Goal: Transaction & Acquisition: Purchase product/service

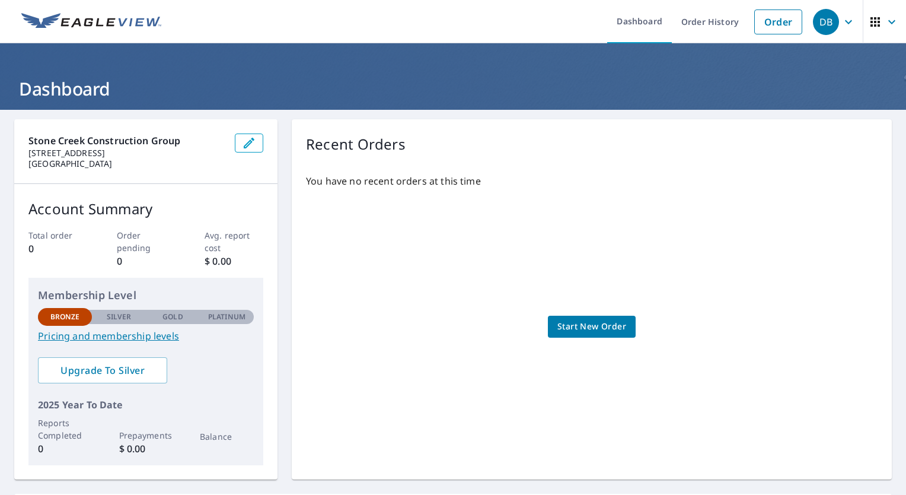
click at [607, 321] on span "Start New Order" at bounding box center [591, 326] width 69 height 15
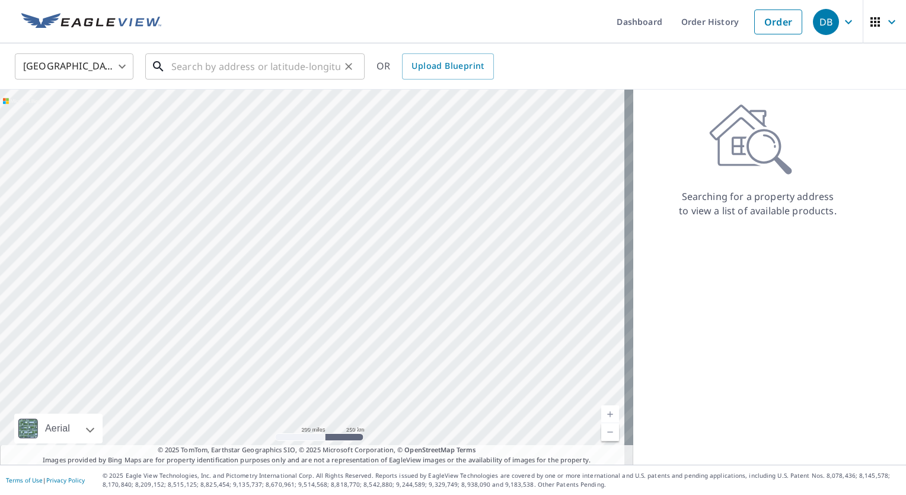
click at [252, 55] on input "text" at bounding box center [255, 66] width 169 height 33
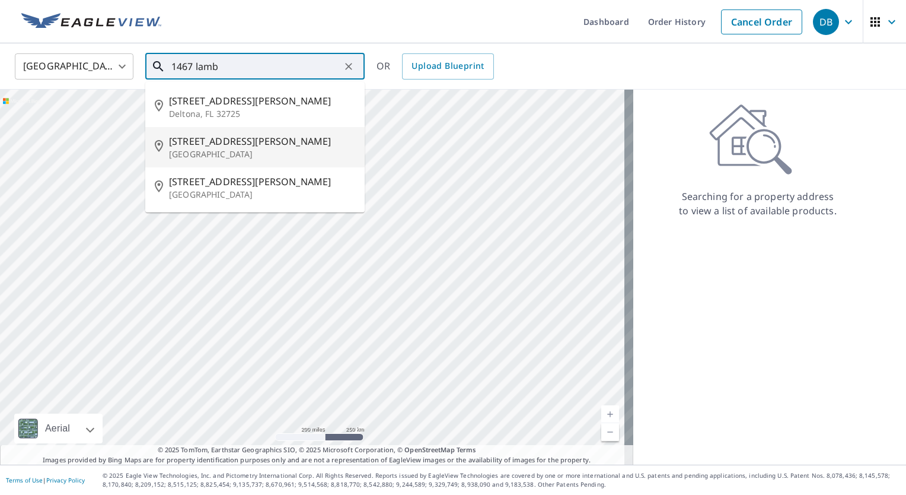
click at [248, 138] on span "[STREET_ADDRESS][PERSON_NAME]" at bounding box center [262, 141] width 186 height 14
type input "[STREET_ADDRESS][PERSON_NAME]"
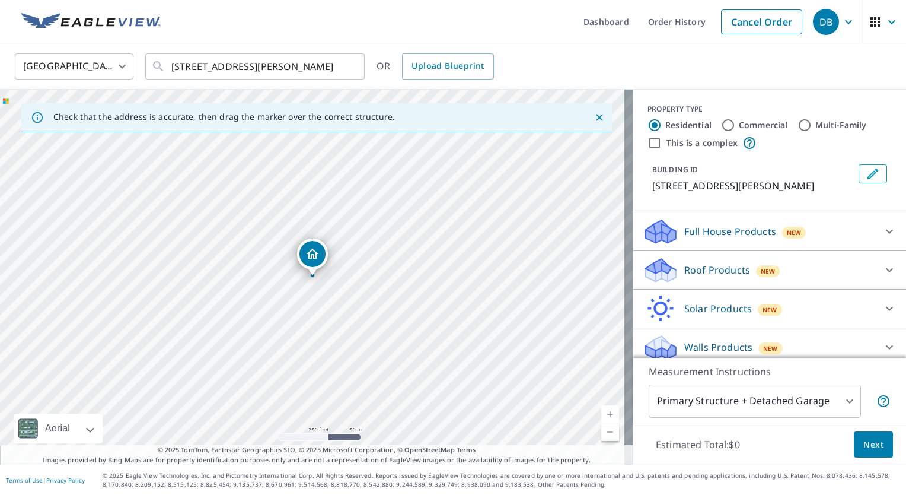
click at [310, 273] on div "Dropped pin, building 1, Residential property, 1467 Lamberton Rd Trenton, NJ 08…" at bounding box center [312, 269] width 15 height 12
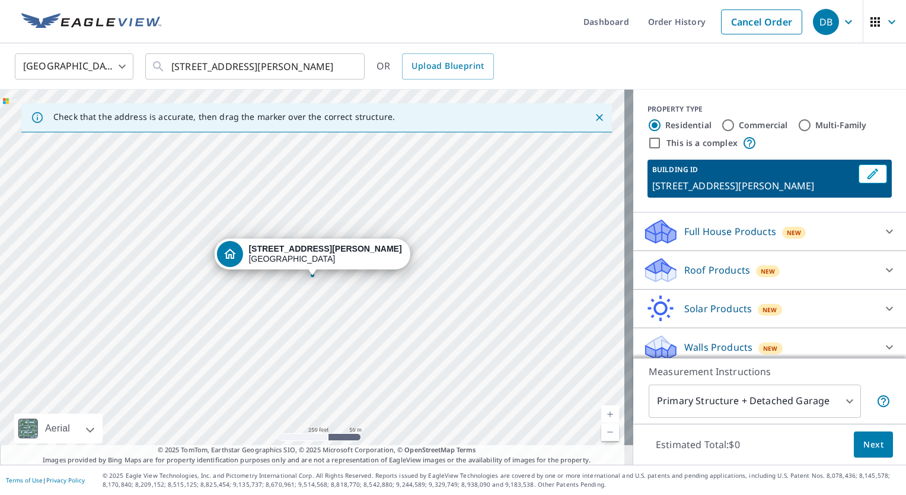
click at [301, 280] on div "[STREET_ADDRESS][PERSON_NAME]" at bounding box center [316, 277] width 633 height 375
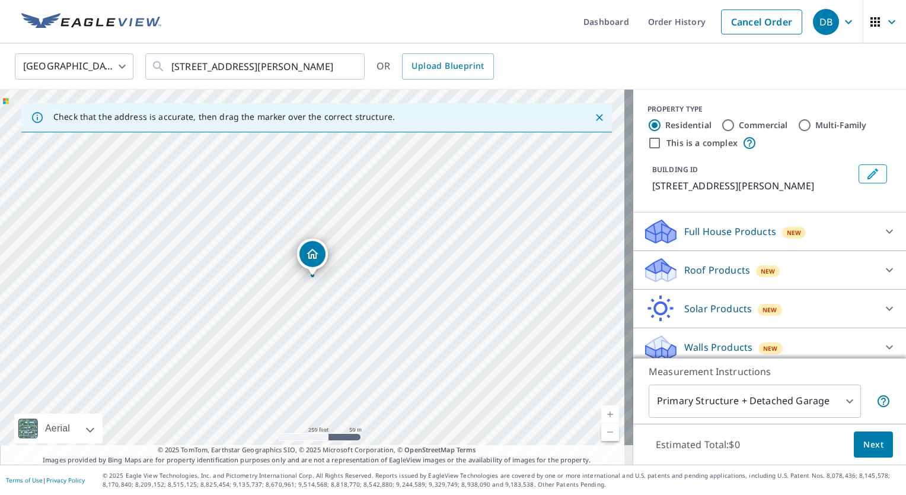
click at [311, 274] on div "Dropped pin, building 1, Residential property, 1467 Lamberton Rd Trenton, NJ 08…" at bounding box center [312, 269] width 15 height 12
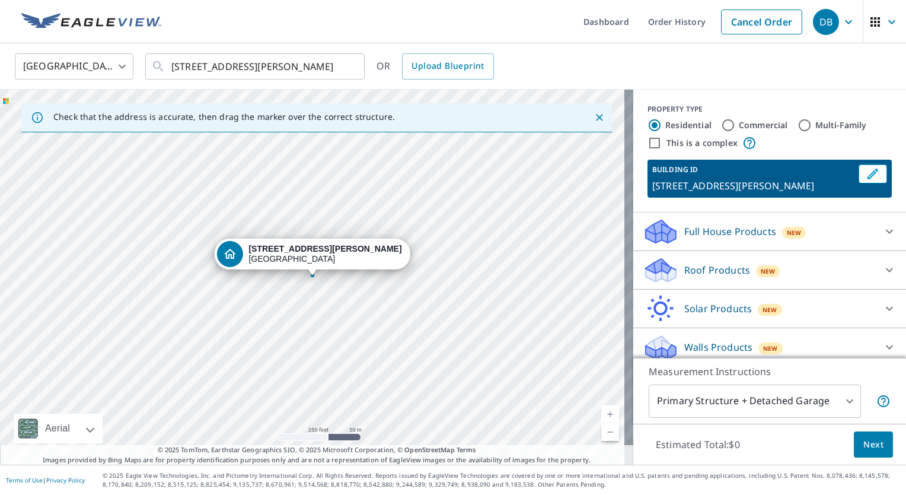
scroll to position [8, 0]
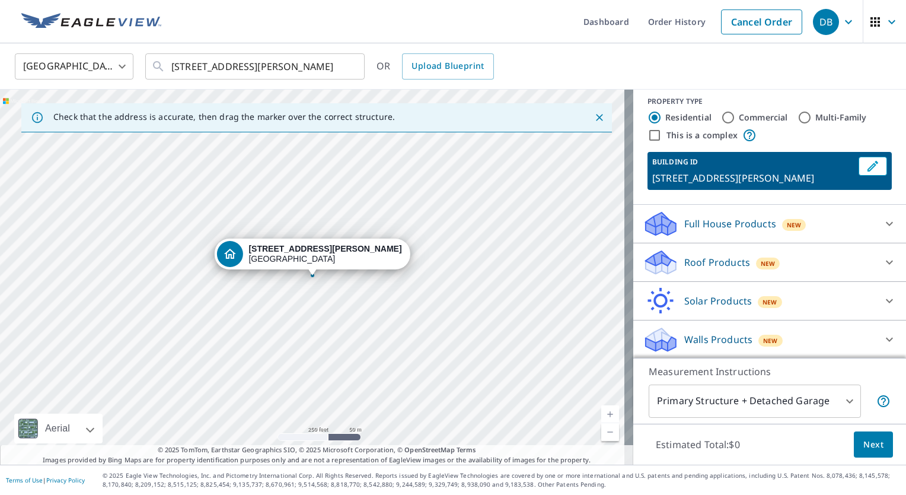
click at [726, 117] on div "Commercial" at bounding box center [754, 117] width 67 height 14
click at [721, 117] on input "Commercial" at bounding box center [728, 117] width 14 height 14
radio input "true"
type input "4"
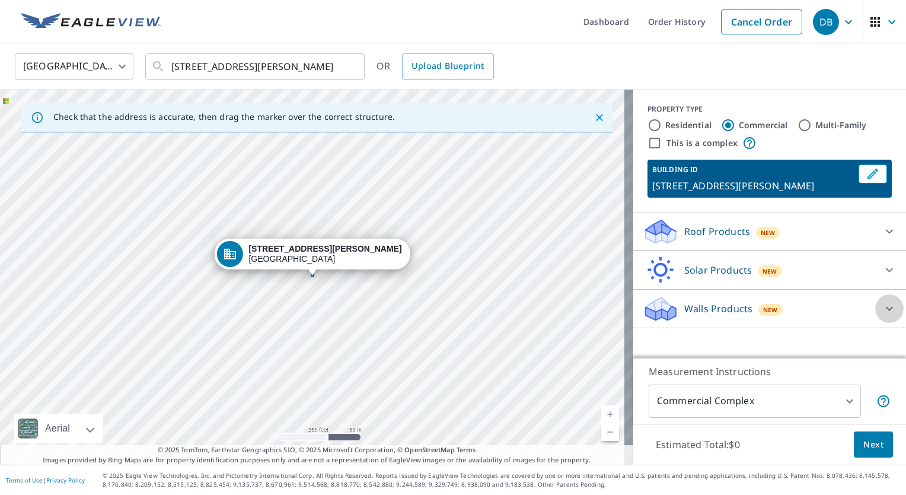
click at [875, 299] on div at bounding box center [889, 308] width 28 height 28
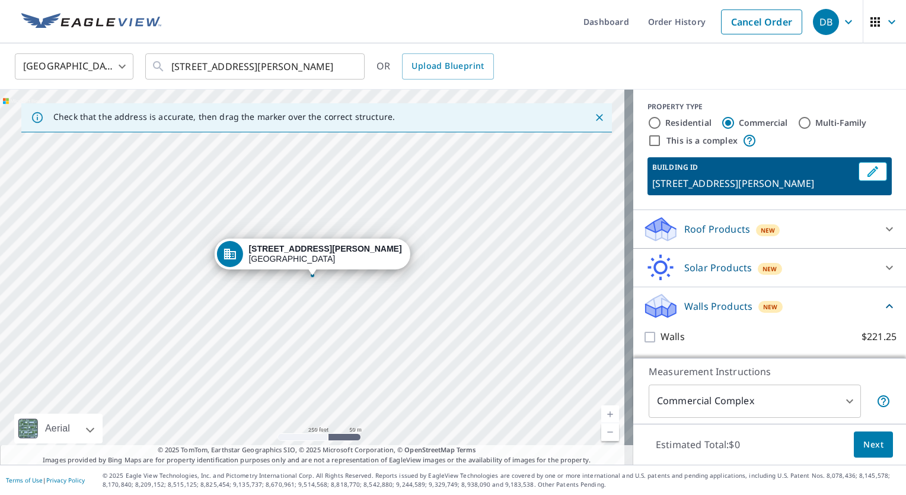
click at [886, 229] on icon at bounding box center [889, 229] width 7 height 4
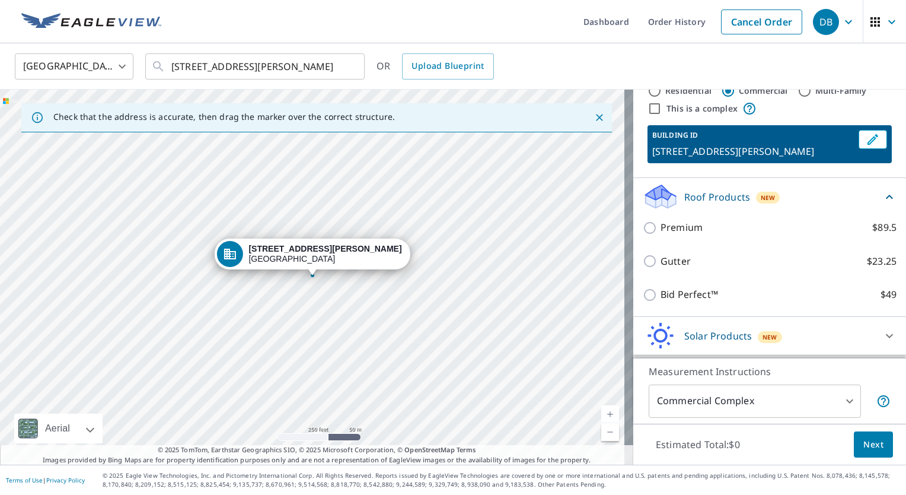
scroll to position [35, 0]
click at [707, 54] on div "United States [GEOGRAPHIC_DATA] ​ [STREET_ADDRESS][PERSON_NAME] ​ OR Upload Blu…" at bounding box center [449, 66] width 886 height 28
click at [594, 117] on icon "Close" at bounding box center [600, 117] width 12 height 12
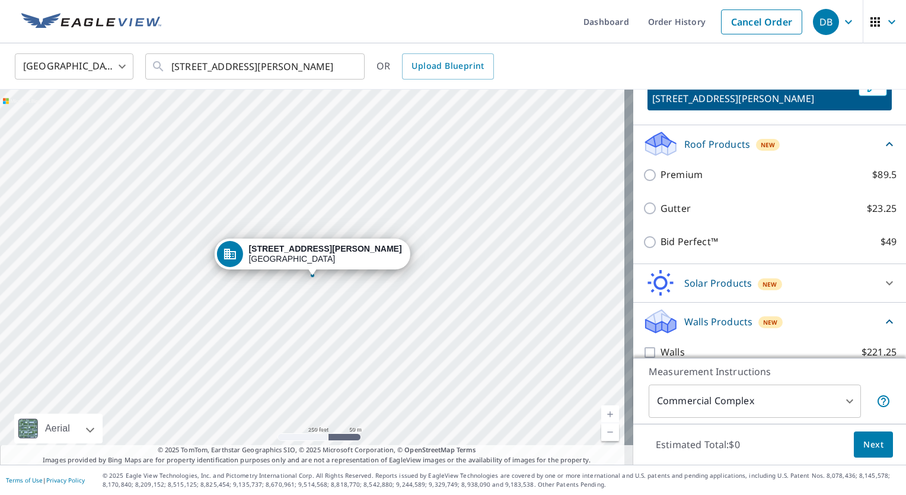
scroll to position [102, 0]
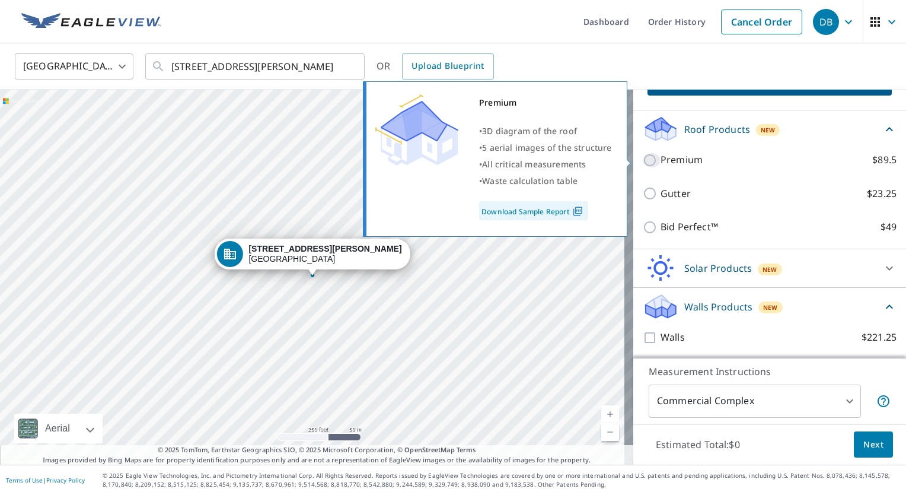
click at [643, 162] on input "Premium $89.5" at bounding box center [652, 160] width 18 height 14
checkbox input "true"
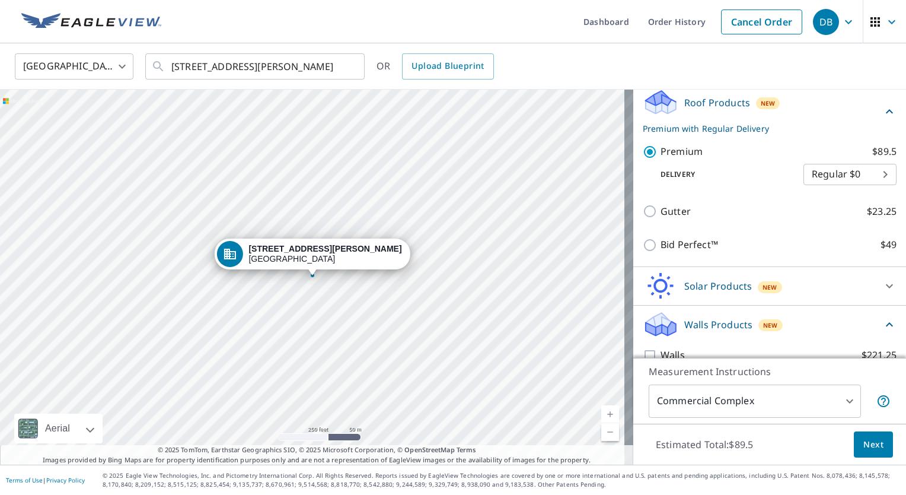
scroll to position [146, 0]
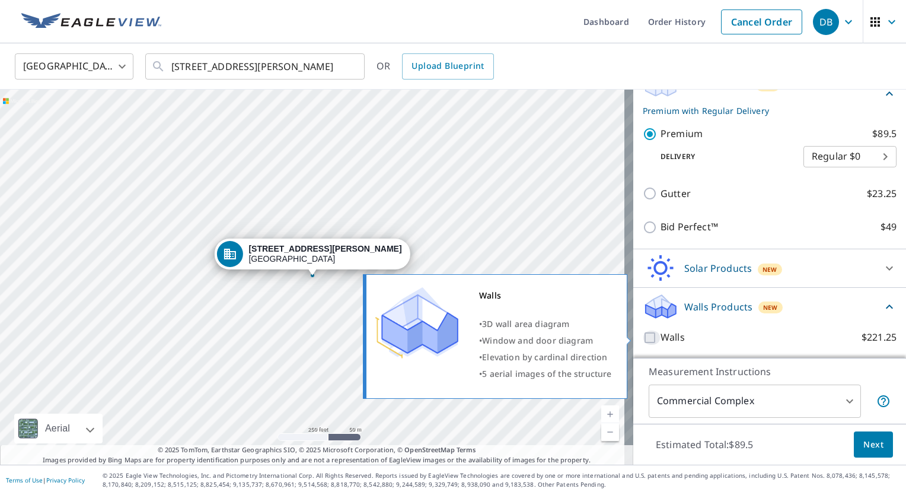
click at [645, 335] on input "Walls $221.25" at bounding box center [652, 337] width 18 height 14
checkbox input "true"
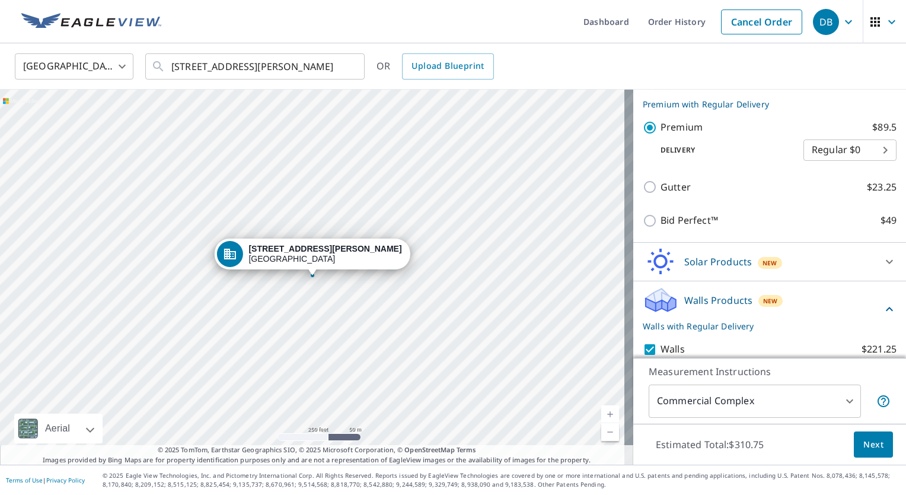
scroll to position [147, 0]
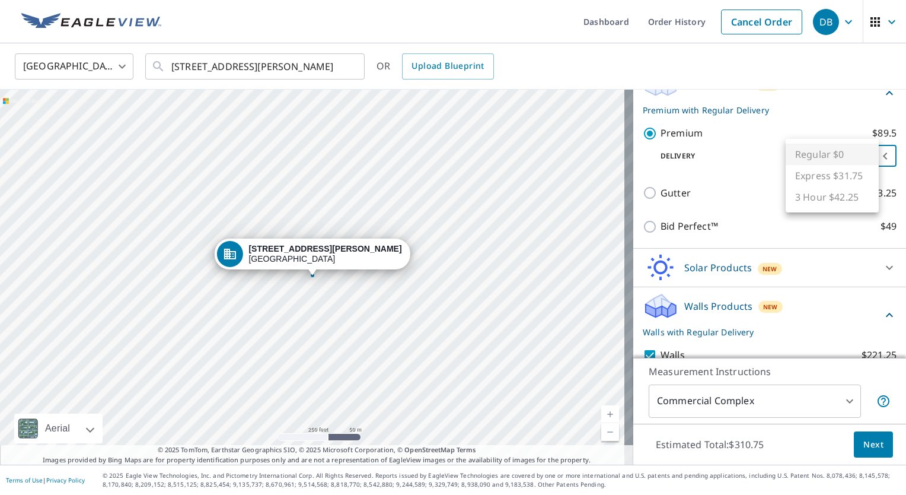
click at [863, 152] on body "DB DB Dashboard Order History Cancel Order DB [GEOGRAPHIC_DATA] [GEOGRAPHIC_DAT…" at bounding box center [453, 247] width 906 height 495
click at [738, 167] on div at bounding box center [453, 247] width 906 height 495
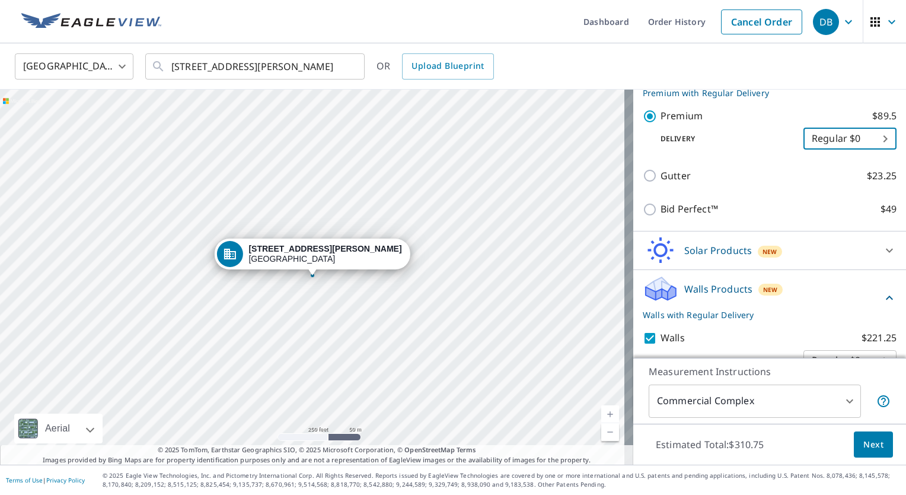
scroll to position [191, 0]
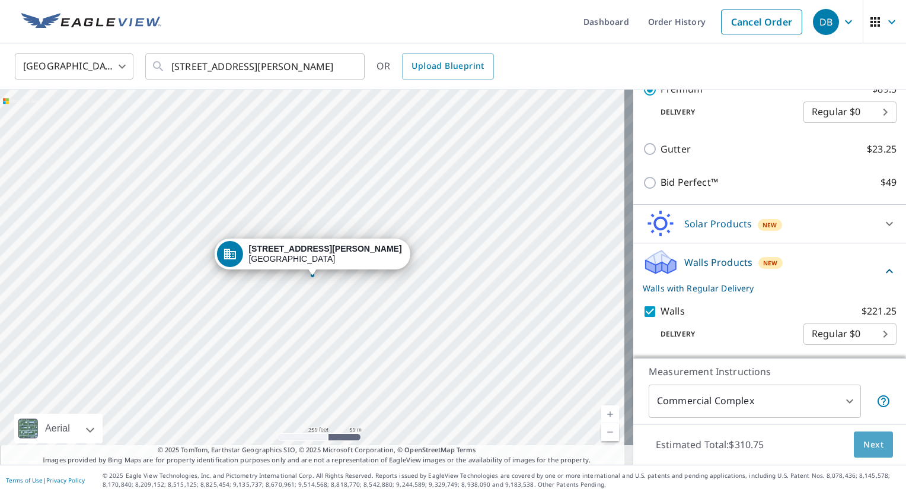
click at [863, 450] on span "Next" at bounding box center [873, 444] width 20 height 15
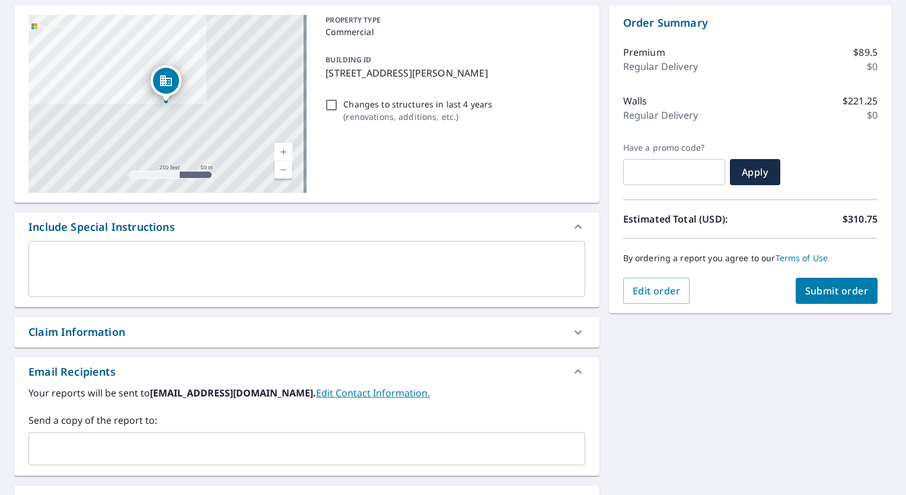
scroll to position [114, 0]
click at [805, 286] on span "Submit order" at bounding box center [836, 290] width 63 height 13
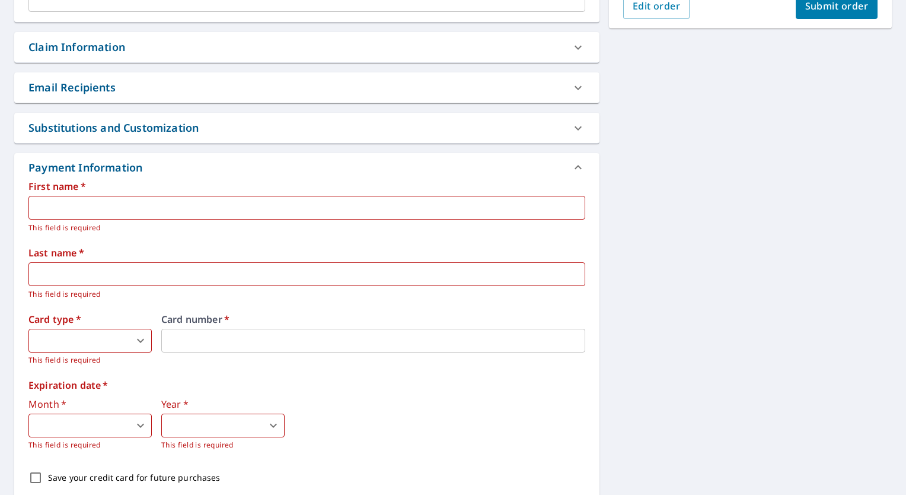
scroll to position [400, 0]
click at [330, 205] on input "text" at bounding box center [306, 206] width 557 height 24
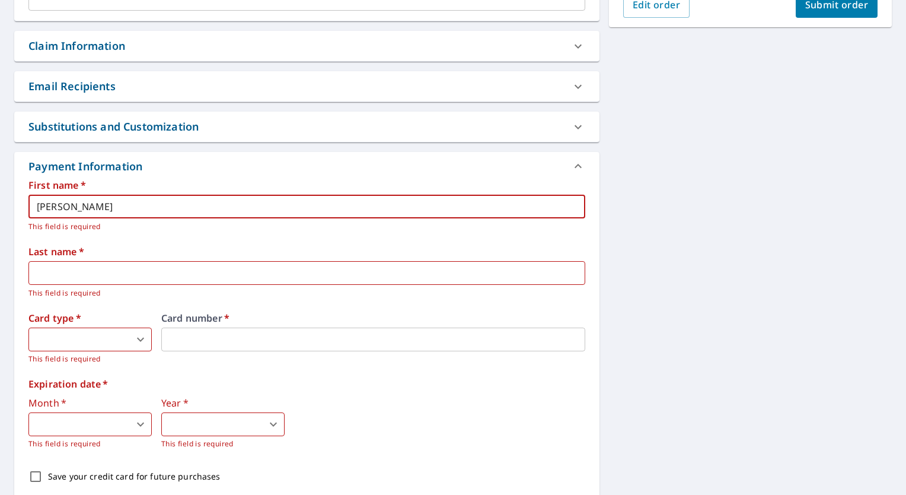
type input "[PERSON_NAME]"
click at [300, 267] on input "text" at bounding box center [306, 273] width 557 height 24
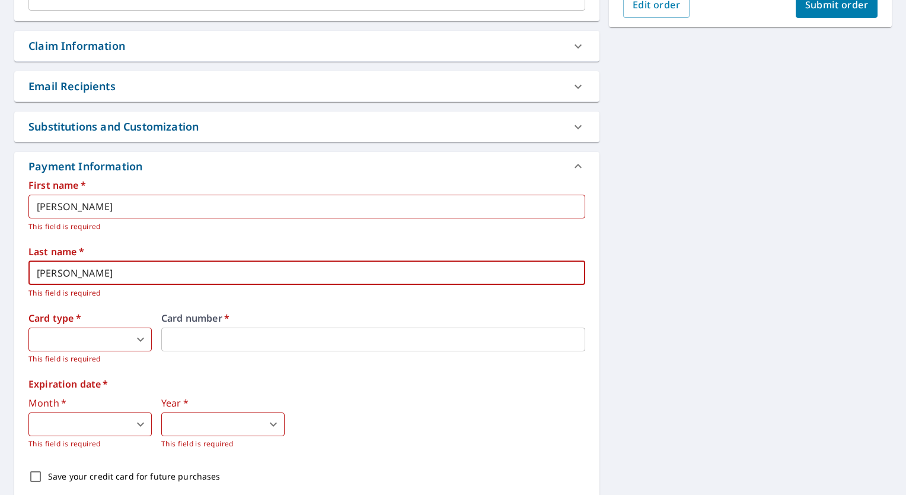
type input "[PERSON_NAME]"
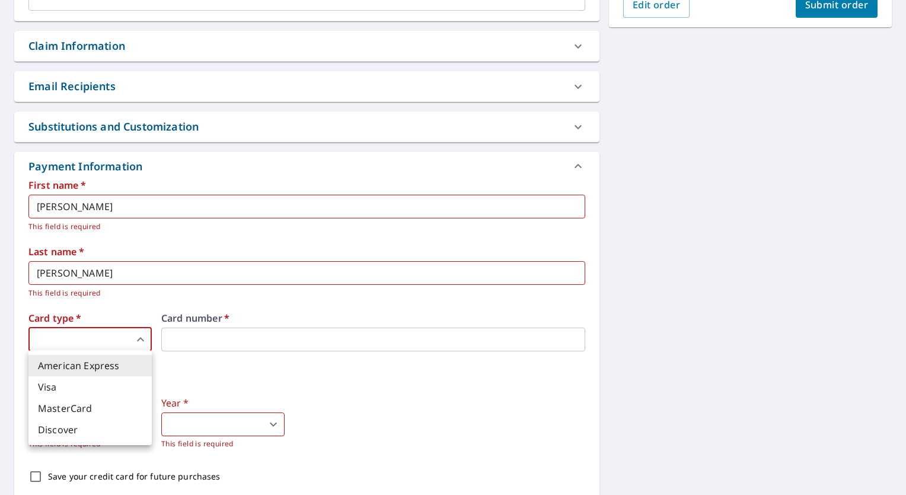
click at [149, 345] on body "DB DB Dashboard Order History Cancel Order DB Dashboard / Finalize Order Finali…" at bounding box center [453, 247] width 906 height 495
click at [85, 365] on li "American Express" at bounding box center [89, 365] width 123 height 21
type input "1"
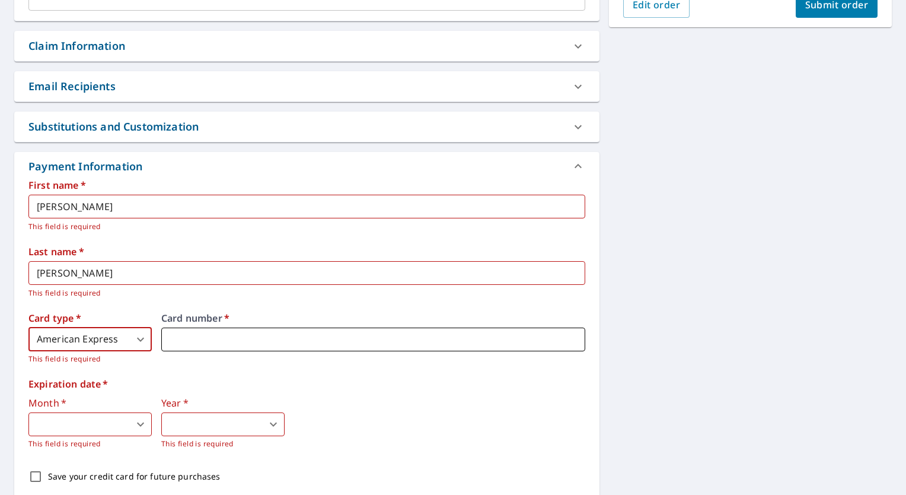
click at [187, 331] on iframe at bounding box center [373, 339] width 424 height 24
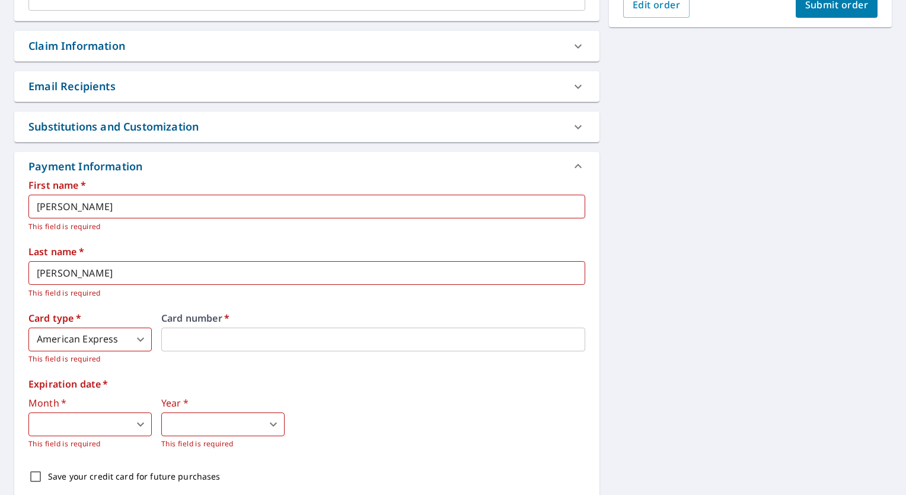
click at [142, 416] on body "DB DB Dashboard Order History Cancel Order DB Dashboard / Finalize Order Finali…" at bounding box center [453, 247] width 906 height 495
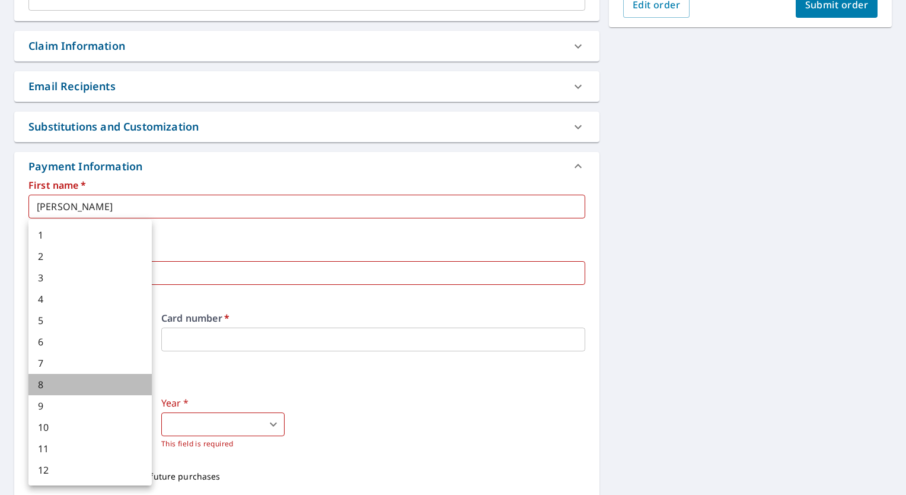
click at [59, 385] on li "8" at bounding box center [89, 384] width 123 height 21
type input "8"
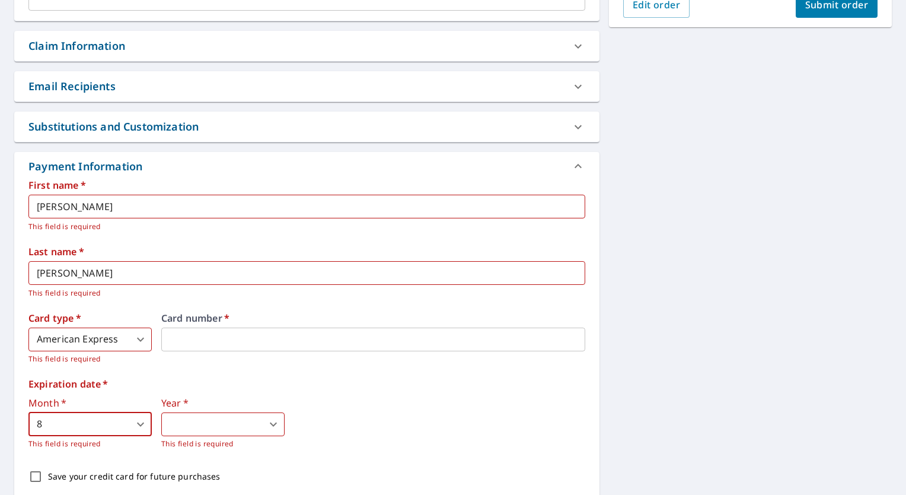
click at [273, 423] on body "DB DB Dashboard Order History Cancel Order DB Dashboard / Finalize Order Finali…" at bounding box center [453, 247] width 906 height 495
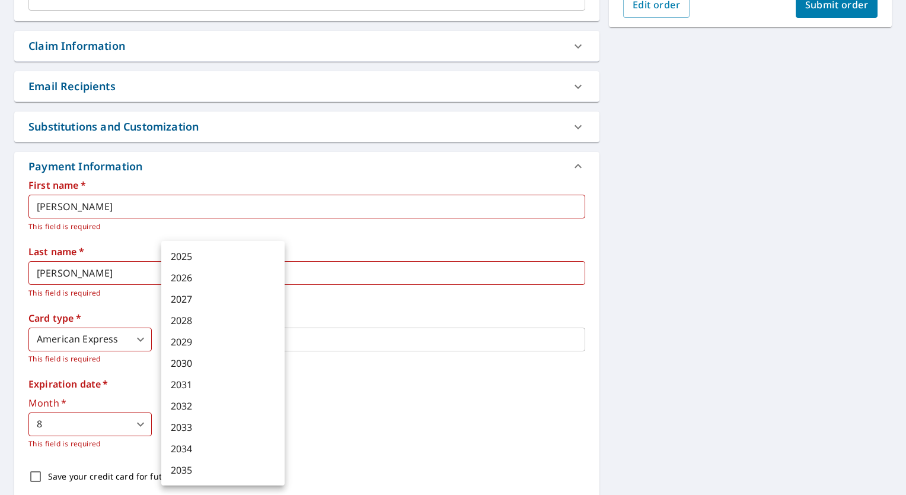
click at [203, 344] on li "2029" at bounding box center [222, 341] width 123 height 21
type input "2029"
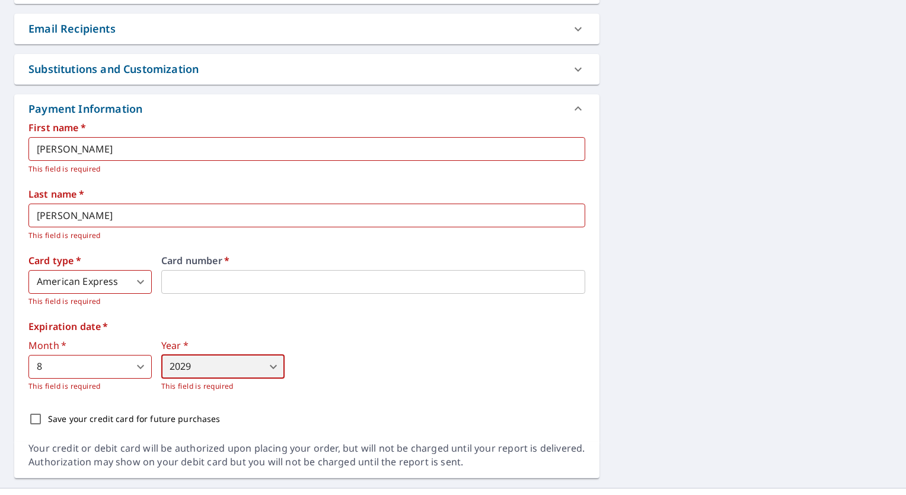
scroll to position [458, 0]
click at [308, 397] on div "First name   * [PERSON_NAME] ​ This field is required Last name   * [PERSON_NAM…" at bounding box center [306, 276] width 557 height 308
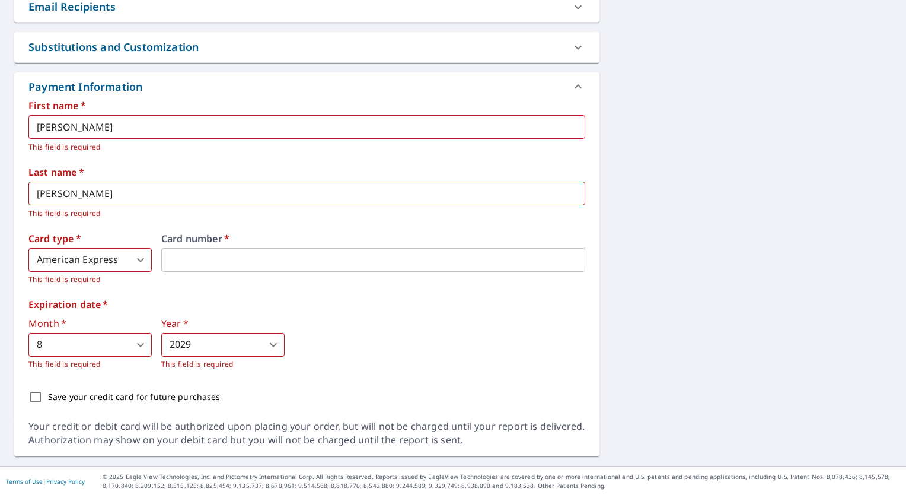
click at [38, 397] on input "Save your credit card for future purchases" at bounding box center [35, 396] width 25 height 25
checkbox input "true"
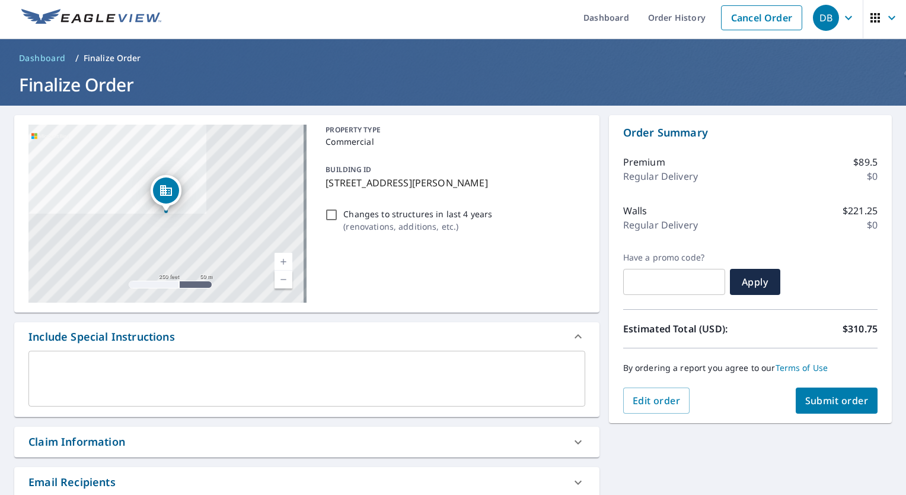
scroll to position [0, 0]
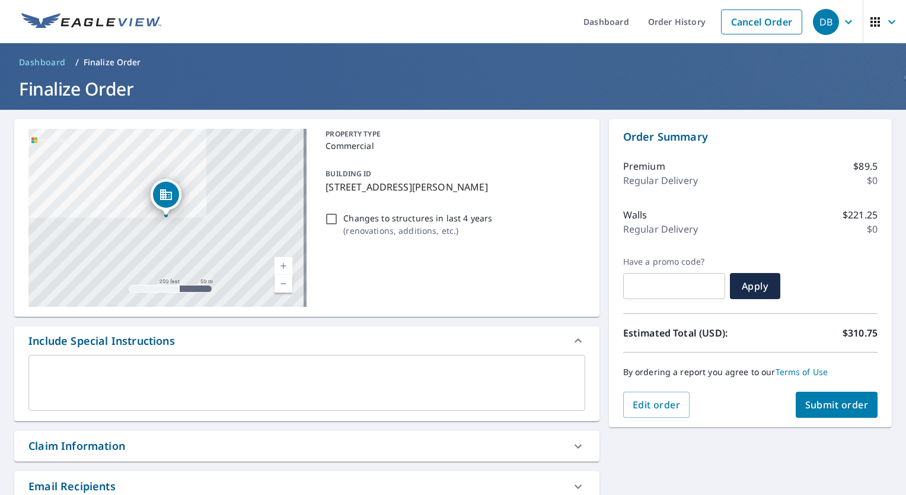
click at [812, 404] on span "Submit order" at bounding box center [836, 404] width 63 height 13
